Goal: Information Seeking & Learning: Learn about a topic

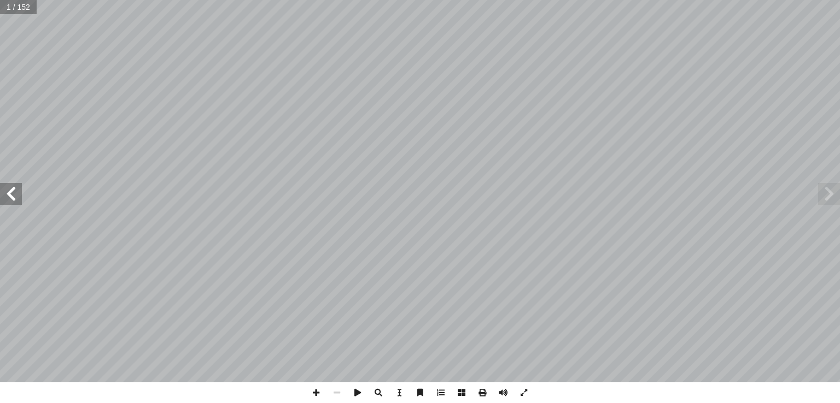
click at [17, 197] on span at bounding box center [11, 194] width 22 height 22
click at [314, 390] on span at bounding box center [316, 393] width 21 height 21
click at [13, 193] on span at bounding box center [11, 194] width 22 height 22
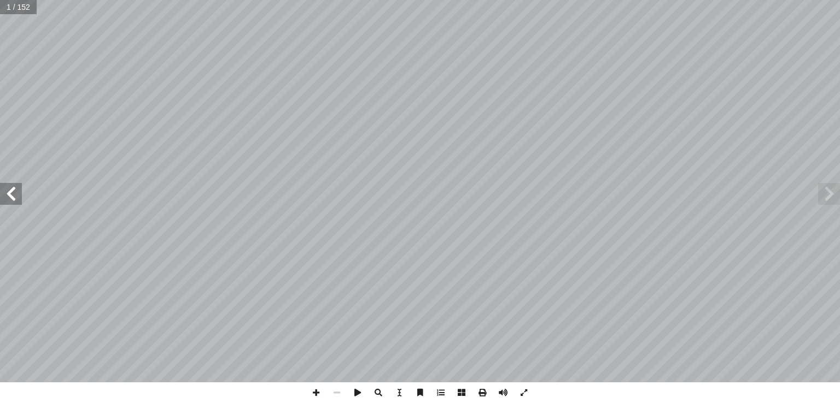
click at [14, 197] on span at bounding box center [11, 194] width 22 height 22
click at [317, 390] on span at bounding box center [316, 393] width 21 height 21
click at [7, 196] on span at bounding box center [11, 194] width 22 height 22
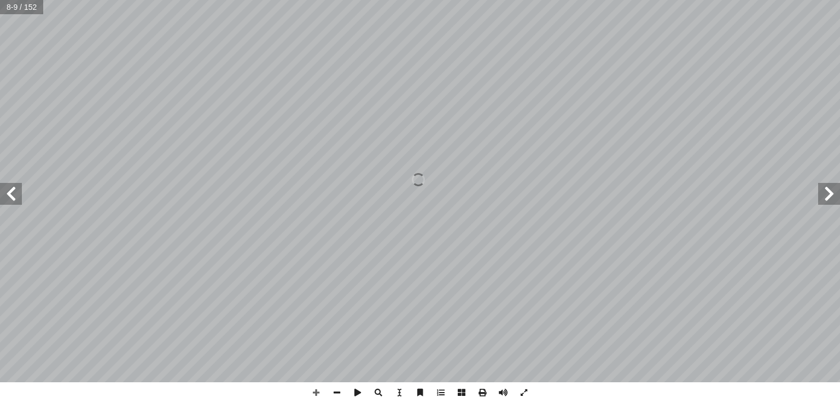
click at [10, 196] on span at bounding box center [11, 194] width 22 height 22
click at [336, 398] on span at bounding box center [336, 393] width 21 height 21
click at [317, 394] on span at bounding box center [316, 393] width 21 height 21
click at [16, 198] on span at bounding box center [11, 194] width 22 height 22
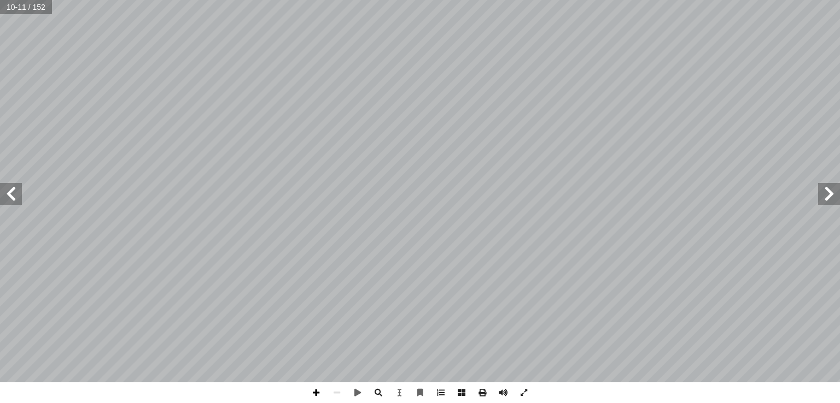
click at [316, 392] on span at bounding box center [316, 393] width 21 height 21
click at [323, 392] on span at bounding box center [316, 393] width 21 height 21
click at [11, 187] on span at bounding box center [11, 194] width 22 height 22
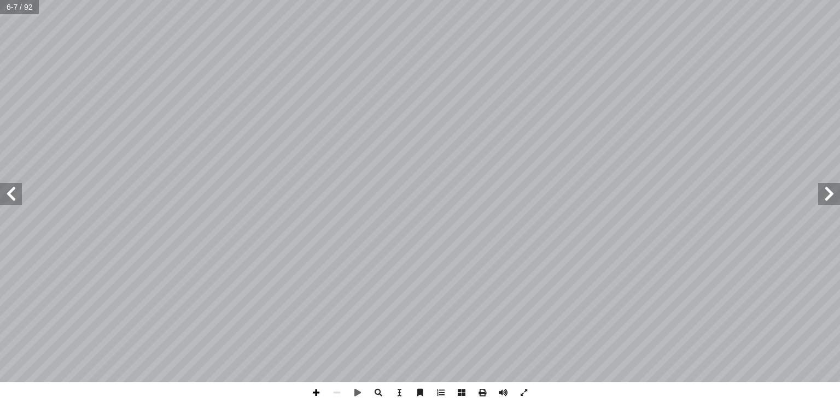
click at [318, 395] on span at bounding box center [316, 393] width 21 height 21
drag, startPoint x: 330, startPoint y: 384, endPoint x: 14, endPoint y: 190, distance: 371.5
click at [14, 190] on span at bounding box center [11, 194] width 22 height 22
click at [11, 193] on span at bounding box center [11, 194] width 22 height 22
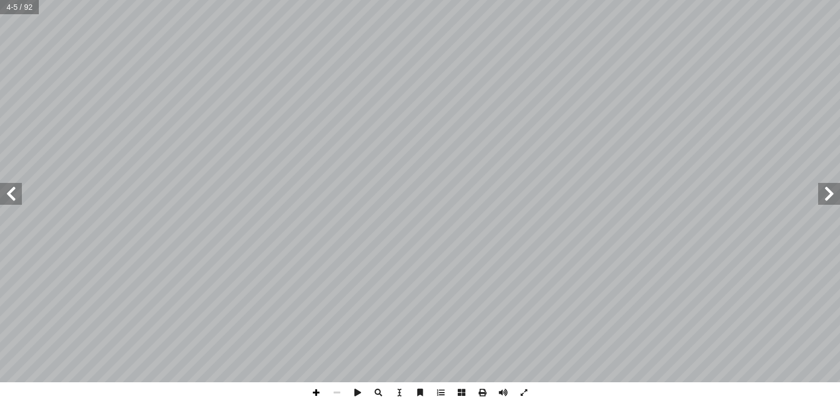
click at [314, 396] on span at bounding box center [316, 393] width 21 height 21
click at [13, 195] on span at bounding box center [11, 194] width 22 height 22
click at [15, 198] on span at bounding box center [11, 194] width 22 height 22
click at [825, 202] on span at bounding box center [829, 194] width 22 height 22
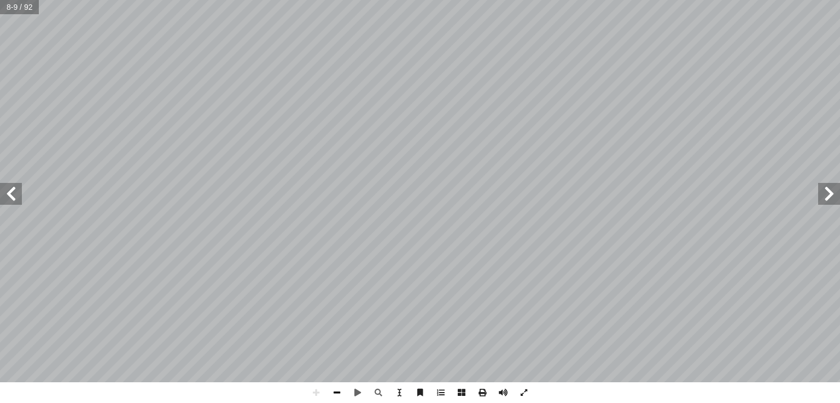
click at [334, 393] on span at bounding box center [336, 393] width 21 height 21
click at [316, 386] on span at bounding box center [316, 393] width 21 height 21
click at [15, 200] on span at bounding box center [11, 194] width 22 height 22
click at [17, 197] on span at bounding box center [11, 194] width 22 height 22
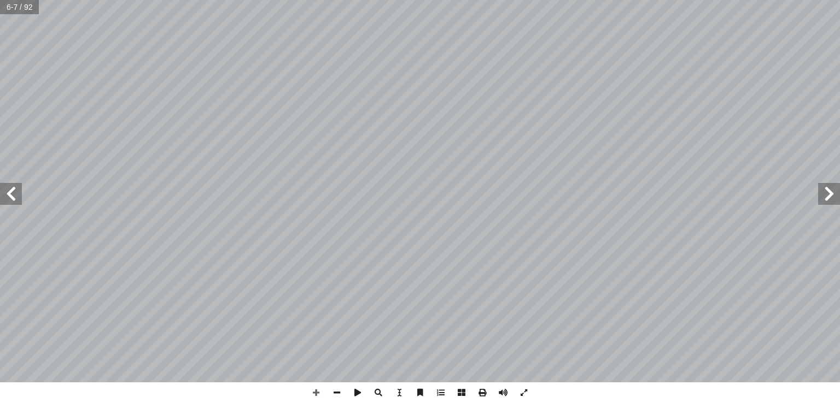
click at [9, 191] on span at bounding box center [11, 194] width 22 height 22
click at [317, 392] on span at bounding box center [316, 393] width 21 height 21
click at [14, 188] on span at bounding box center [11, 194] width 22 height 22
